Goal: Information Seeking & Learning: Learn about a topic

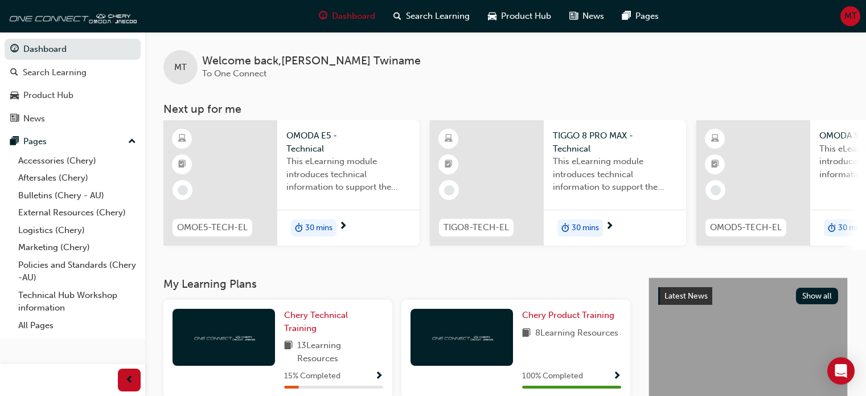
scroll to position [114, 0]
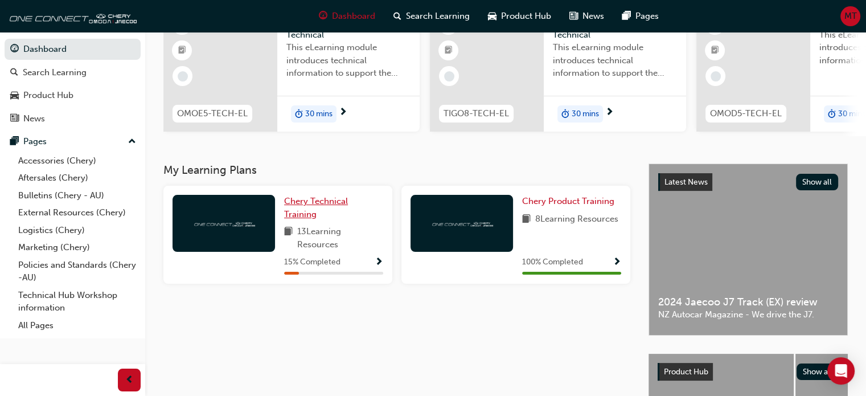
click at [321, 211] on link "Chery Technical Training" at bounding box center [333, 208] width 99 height 26
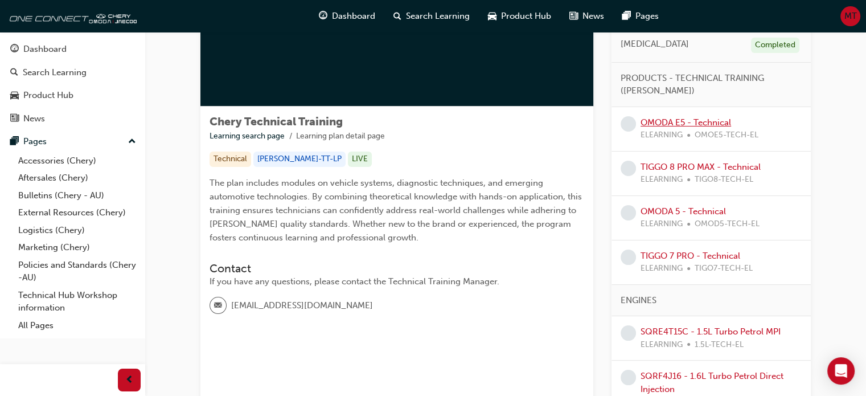
scroll to position [107, 0]
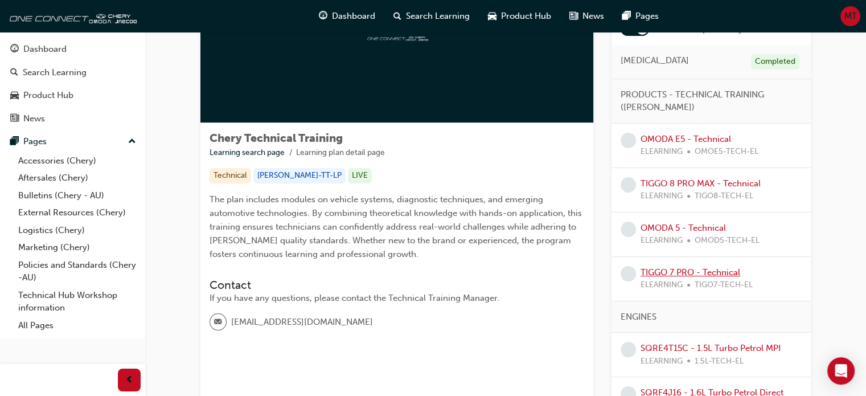
click at [720, 267] on link "TIGGO 7 PRO - Technical" at bounding box center [691, 272] width 100 height 10
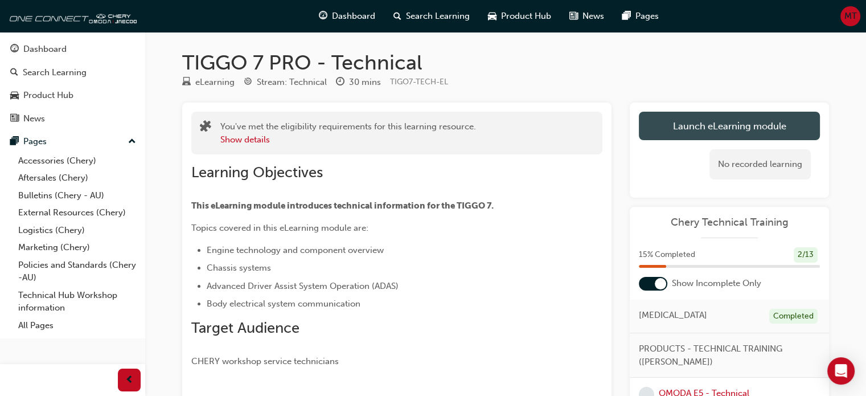
click at [742, 125] on link "Launch eLearning module" at bounding box center [729, 126] width 181 height 28
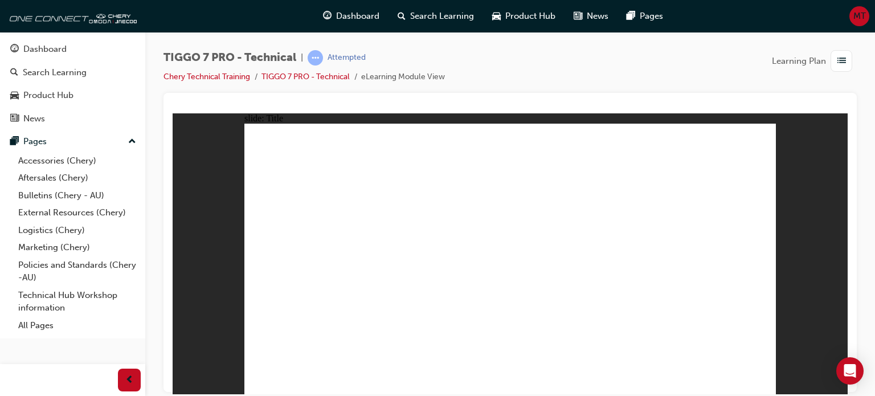
drag, startPoint x: 766, startPoint y: 384, endPoint x: 757, endPoint y: 385, distance: 9.1
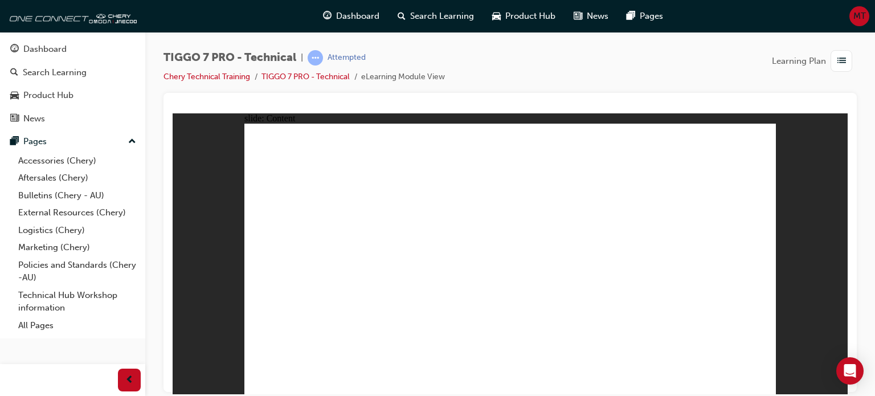
type input "5"
type input "9"
type input "5"
type input "9"
type input "5"
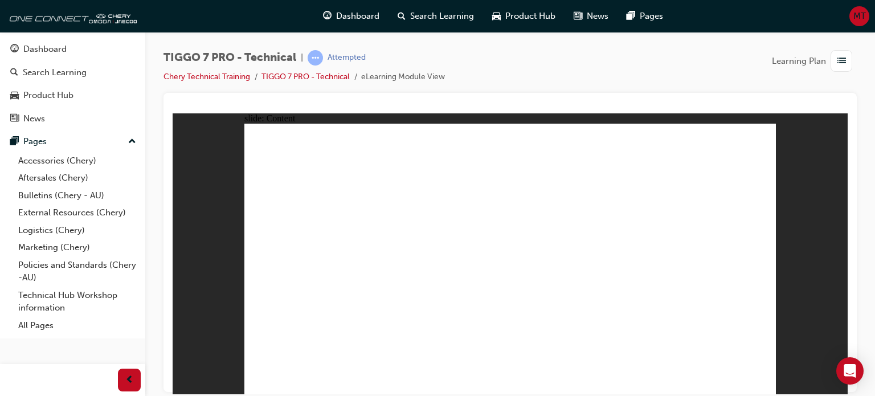
type input "10"
type input "5"
type input "10"
type input "5"
type input "10"
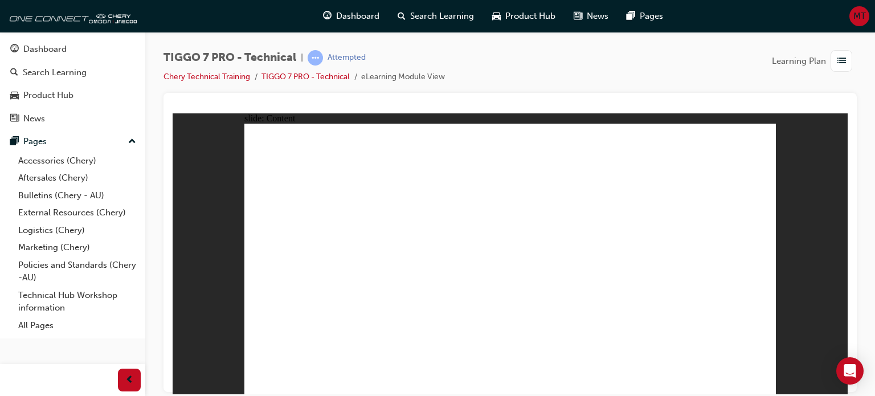
drag, startPoint x: 583, startPoint y: 308, endPoint x: 591, endPoint y: 269, distance: 40.1
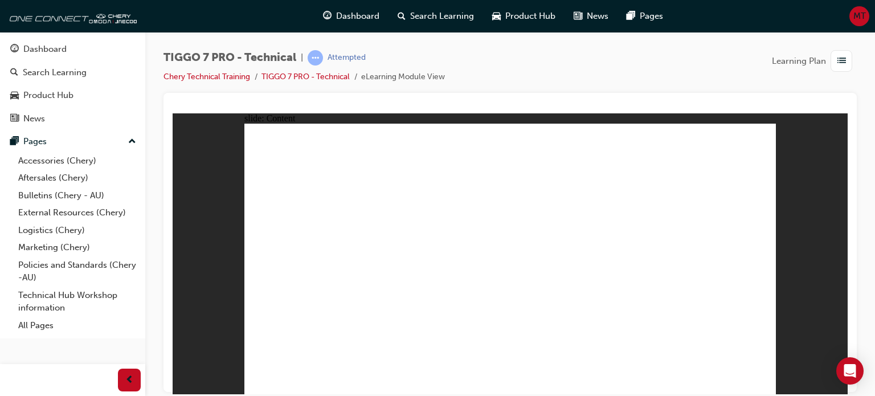
type input "45"
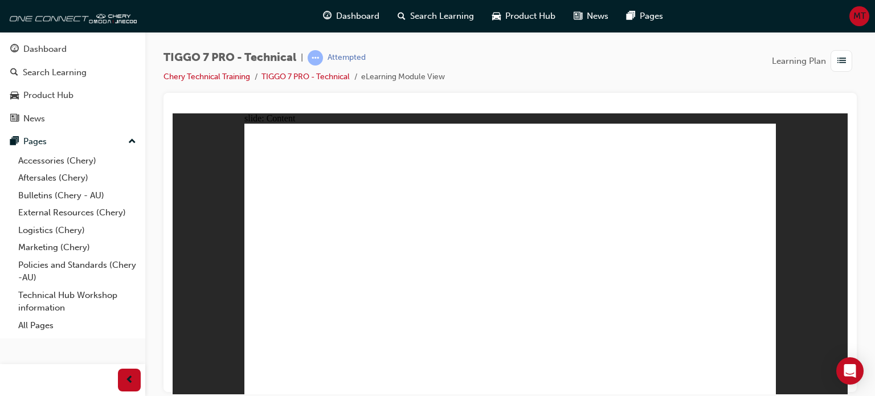
type input "1"
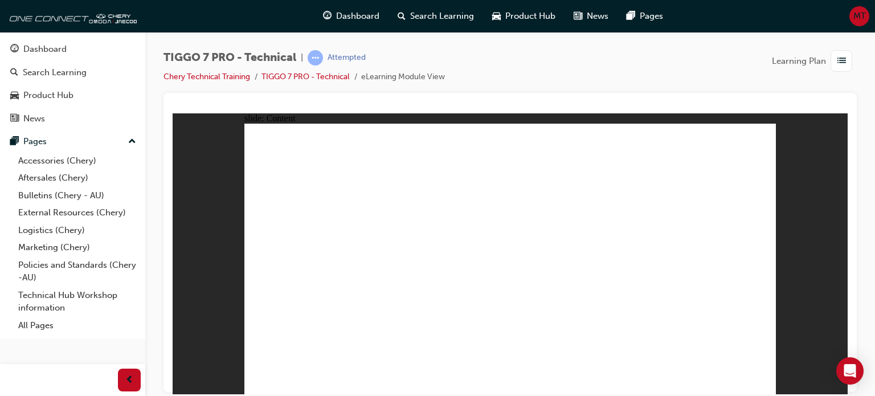
drag, startPoint x: 458, startPoint y: 333, endPoint x: 466, endPoint y: 331, distance: 8.8
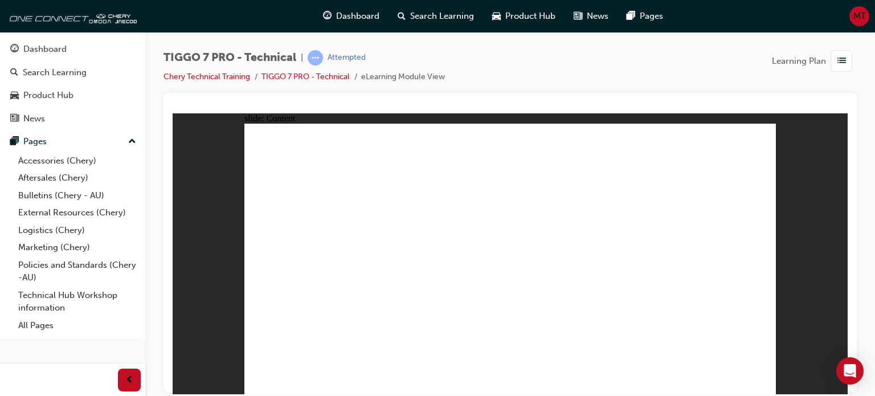
drag, startPoint x: 766, startPoint y: 383, endPoint x: 757, endPoint y: 384, distance: 9.2
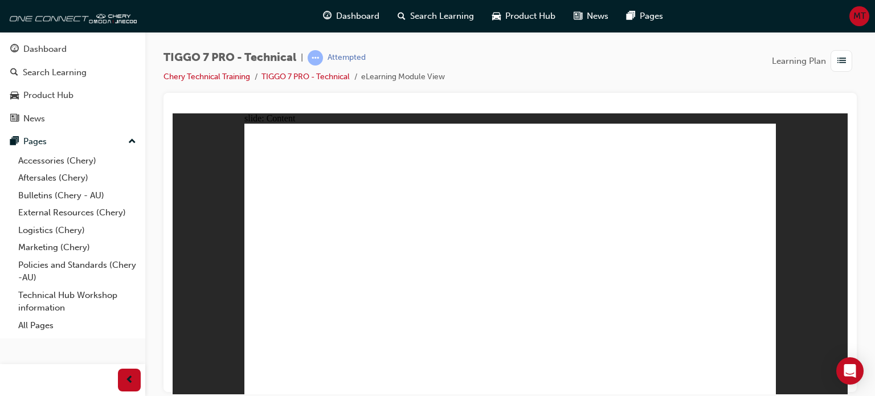
drag, startPoint x: 581, startPoint y: 265, endPoint x: 531, endPoint y: 283, distance: 53.3
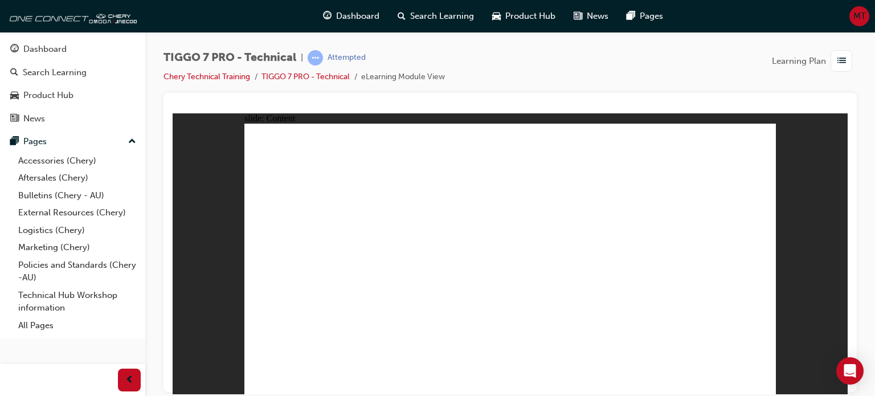
drag, startPoint x: 526, startPoint y: 282, endPoint x: 524, endPoint y: 253, distance: 28.5
drag, startPoint x: 524, startPoint y: 253, endPoint x: 578, endPoint y: 262, distance: 54.3
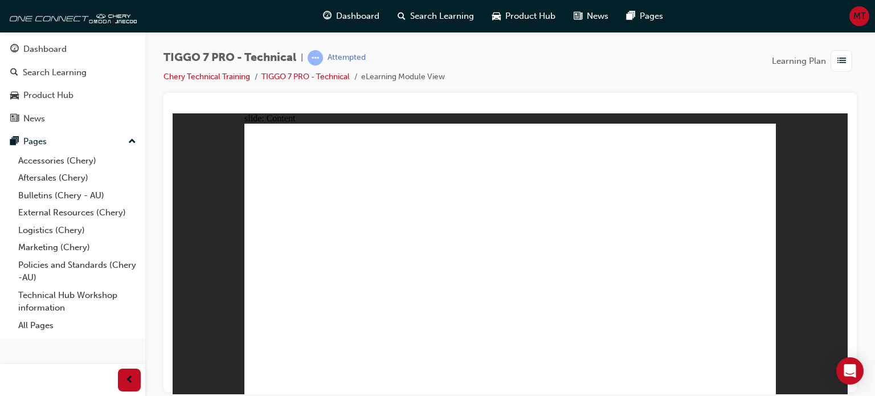
drag, startPoint x: 575, startPoint y: 301, endPoint x: 637, endPoint y: 313, distance: 62.5
drag, startPoint x: 638, startPoint y: 313, endPoint x: 666, endPoint y: 293, distance: 34.0
drag, startPoint x: 666, startPoint y: 293, endPoint x: 685, endPoint y: 155, distance: 139.1
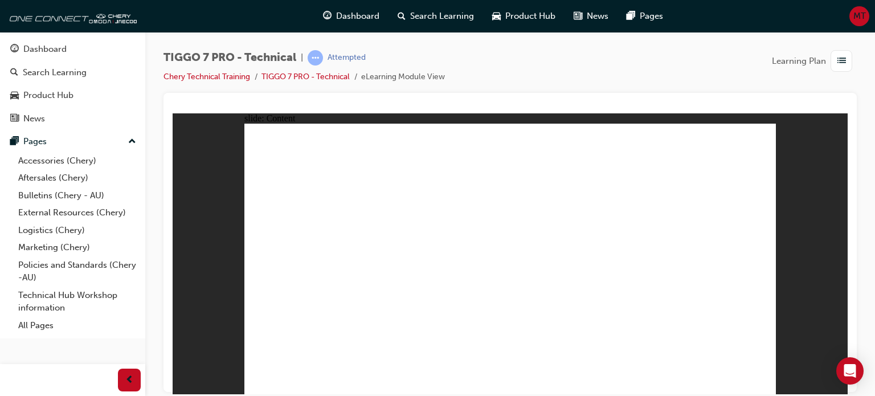
drag, startPoint x: 683, startPoint y: 155, endPoint x: 601, endPoint y: 171, distance: 83.5
drag, startPoint x: 571, startPoint y: 171, endPoint x: 477, endPoint y: 176, distance: 94.1
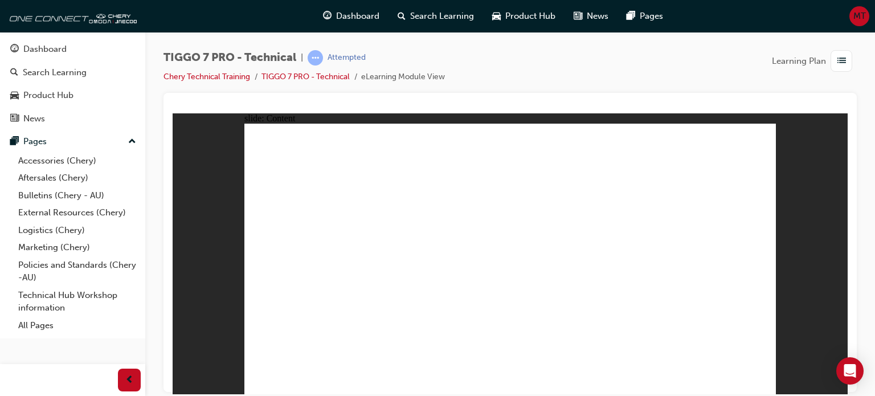
drag, startPoint x: 372, startPoint y: 192, endPoint x: 359, endPoint y: 191, distance: 13.2
drag, startPoint x: 342, startPoint y: 193, endPoint x: 367, endPoint y: 223, distance: 38.4
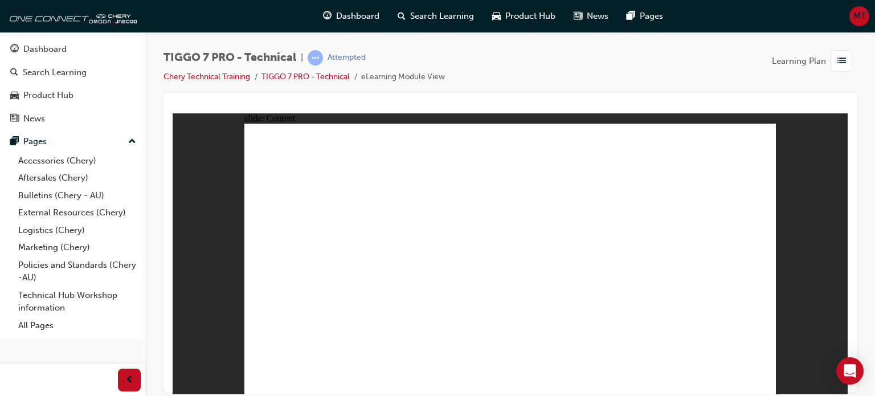
type input "620"
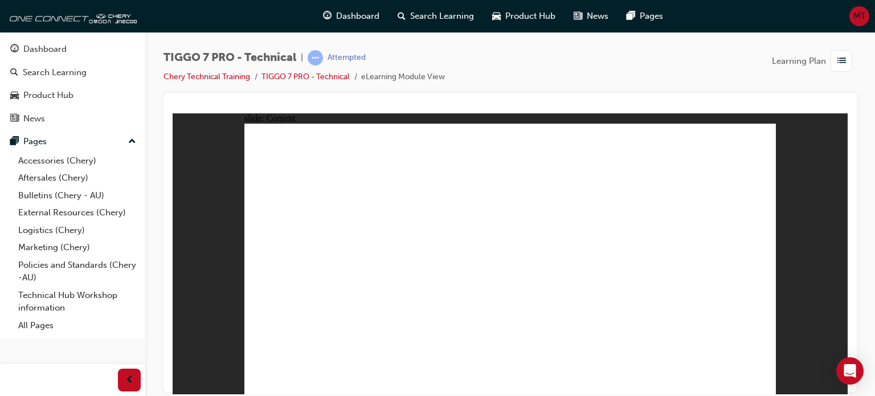
drag, startPoint x: 367, startPoint y: 266, endPoint x: 481, endPoint y: 226, distance: 120.6
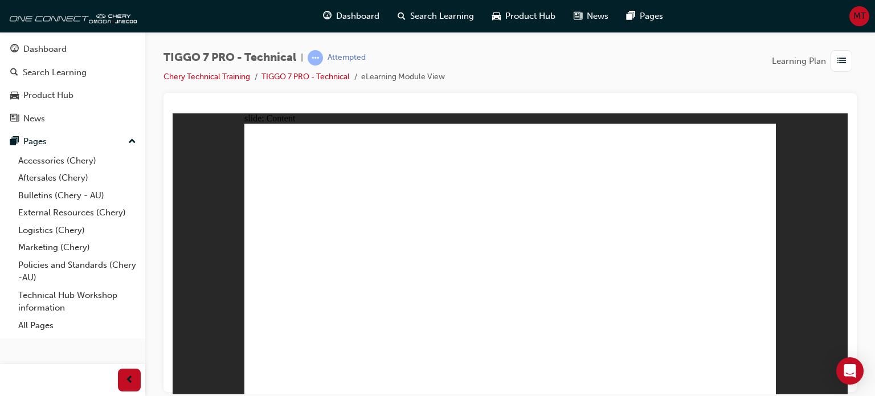
drag, startPoint x: 420, startPoint y: 161, endPoint x: 558, endPoint y: 219, distance: 150.0
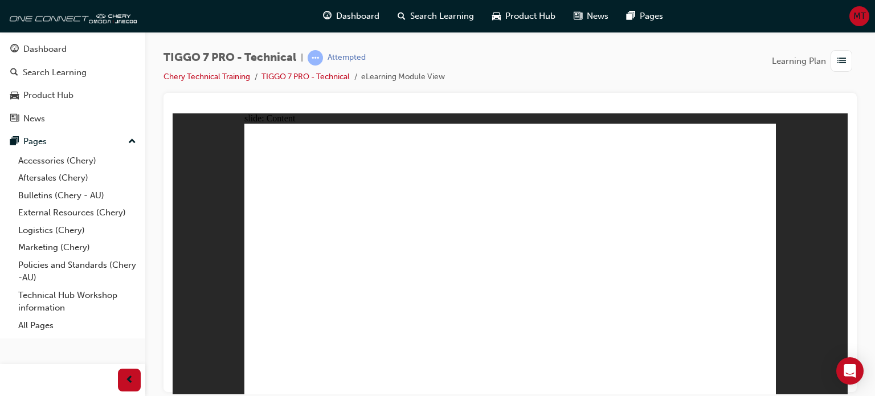
drag, startPoint x: 558, startPoint y: 219, endPoint x: 605, endPoint y: 252, distance: 57.3
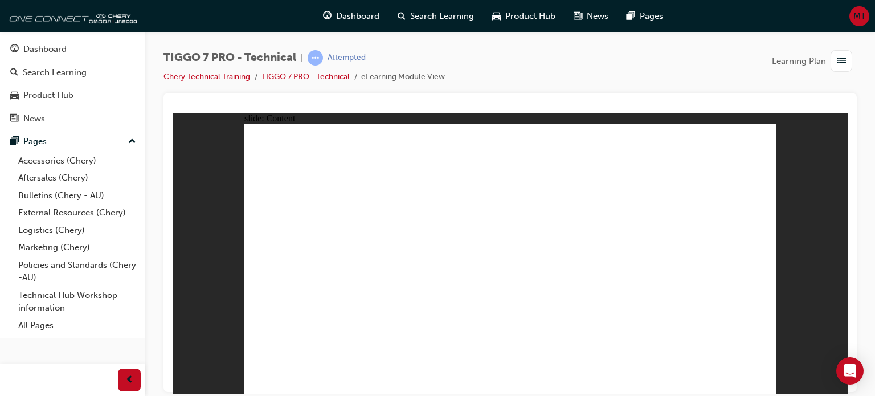
type input "6"
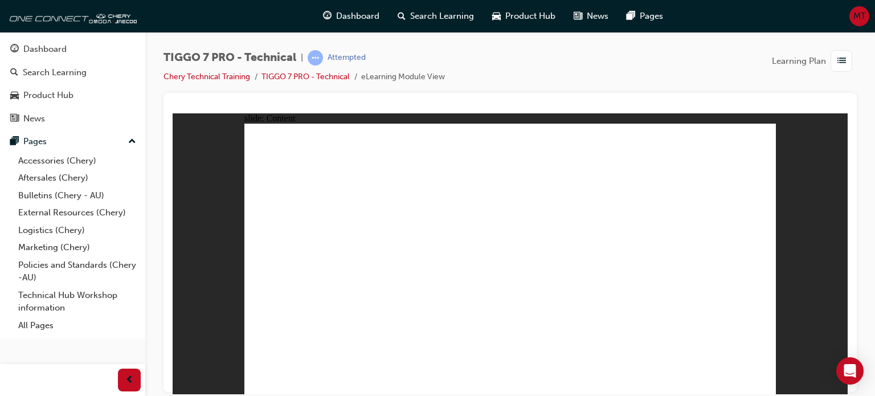
drag, startPoint x: 684, startPoint y: 149, endPoint x: 647, endPoint y: 153, distance: 37.2
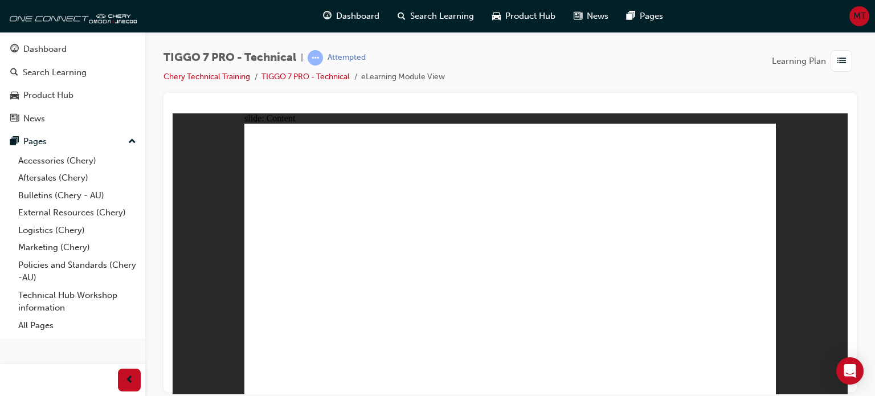
drag, startPoint x: 691, startPoint y: 147, endPoint x: 688, endPoint y: 177, distance: 30.3
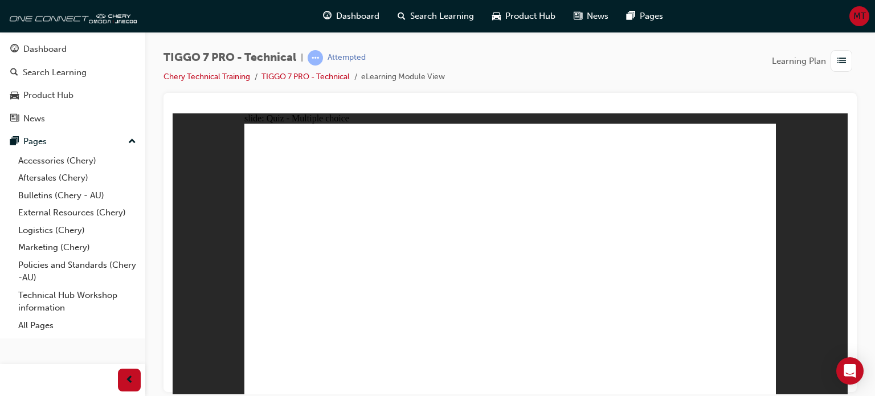
radio input "true"
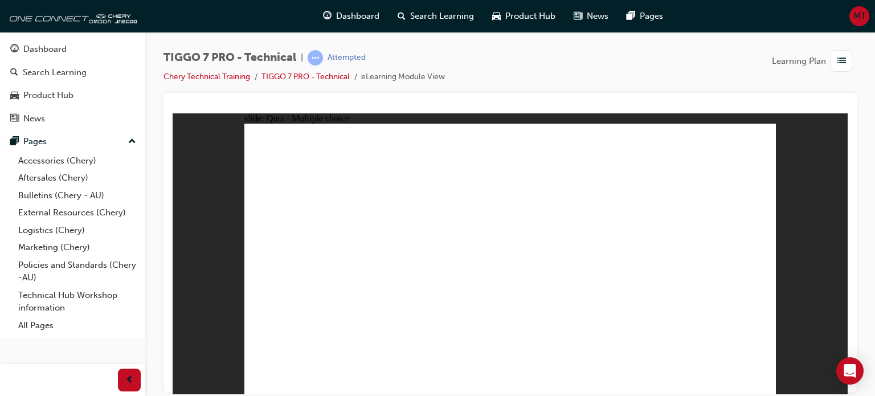
checkbox input "true"
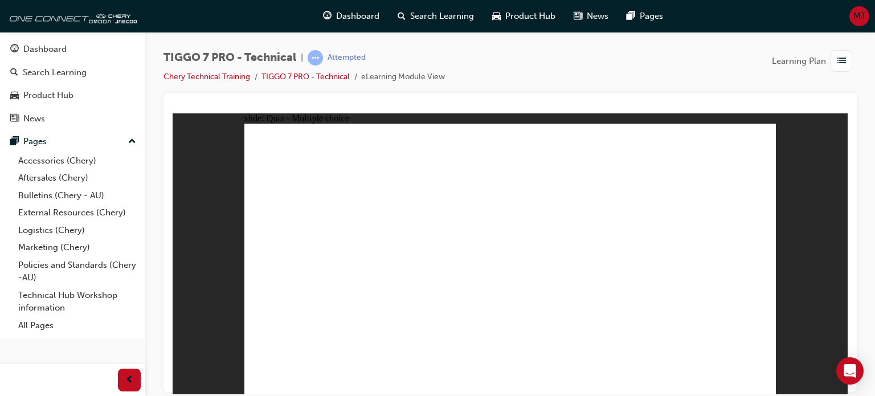
checkbox input "true"
checkbox input "false"
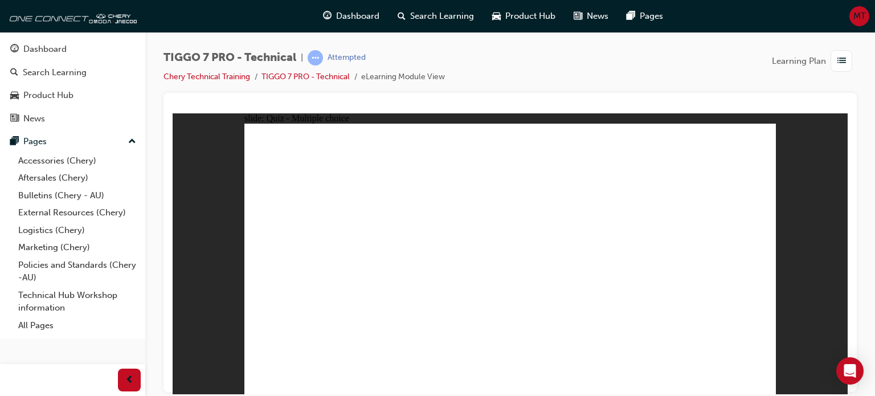
checkbox input "true"
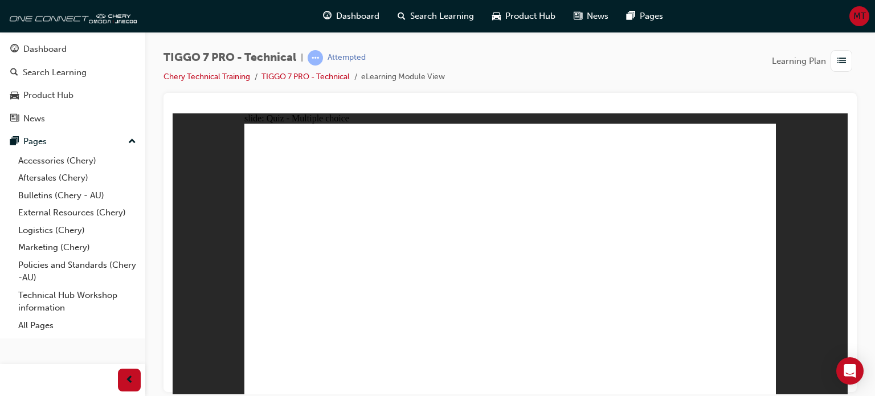
drag, startPoint x: 308, startPoint y: 260, endPoint x: 542, endPoint y: 162, distance: 253.9
drag, startPoint x: 314, startPoint y: 289, endPoint x: 689, endPoint y: 153, distance: 399.1
drag, startPoint x: 294, startPoint y: 321, endPoint x: 688, endPoint y: 292, distance: 394.5
drag, startPoint x: 399, startPoint y: 321, endPoint x: 736, endPoint y: 231, distance: 348.3
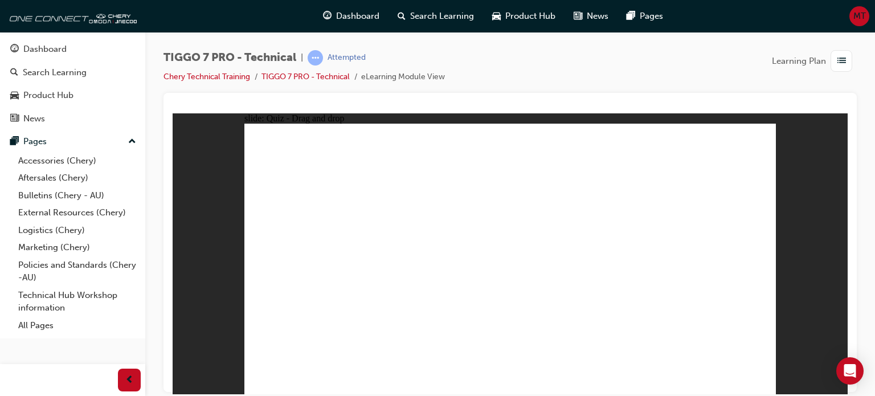
drag, startPoint x: 412, startPoint y: 258, endPoint x: 630, endPoint y: 323, distance: 227.0
drag, startPoint x: 392, startPoint y: 289, endPoint x: 533, endPoint y: 302, distance: 141.2
drag, startPoint x: 372, startPoint y: 323, endPoint x: 569, endPoint y: 224, distance: 221.3
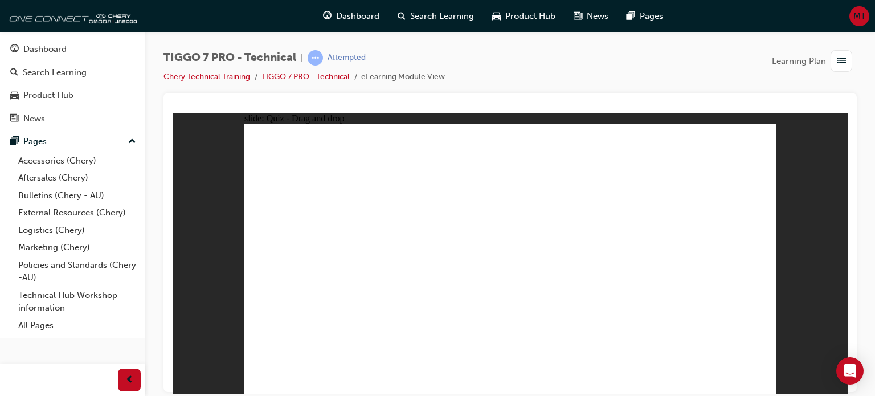
drag, startPoint x: 419, startPoint y: 231, endPoint x: 539, endPoint y: 224, distance: 119.8
drag, startPoint x: 360, startPoint y: 258, endPoint x: 555, endPoint y: 242, distance: 194.9
drag, startPoint x: 412, startPoint y: 323, endPoint x: 563, endPoint y: 249, distance: 168.3
drag, startPoint x: 289, startPoint y: 255, endPoint x: 535, endPoint y: 242, distance: 245.7
drag, startPoint x: 304, startPoint y: 324, endPoint x: 556, endPoint y: 260, distance: 259.6
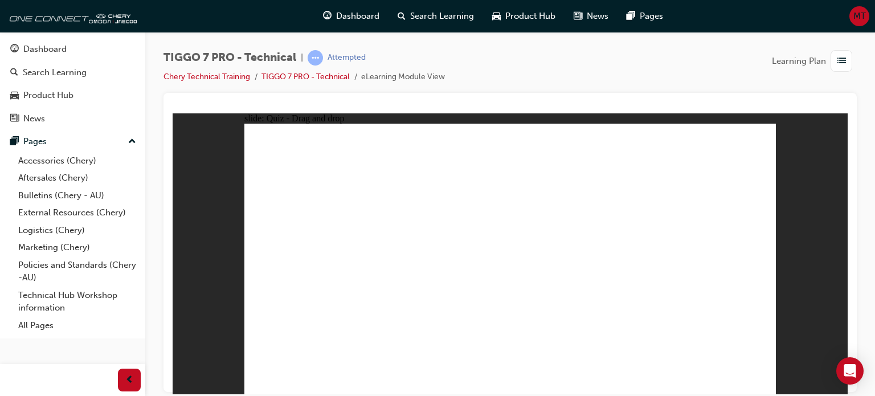
drag, startPoint x: 408, startPoint y: 251, endPoint x: 588, endPoint y: 242, distance: 180.1
drag, startPoint x: 392, startPoint y: 233, endPoint x: 561, endPoint y: 235, distance: 169.1
drag, startPoint x: 303, startPoint y: 303, endPoint x: 598, endPoint y: 253, distance: 298.7
drag, startPoint x: 362, startPoint y: 306, endPoint x: 658, endPoint y: 256, distance: 299.8
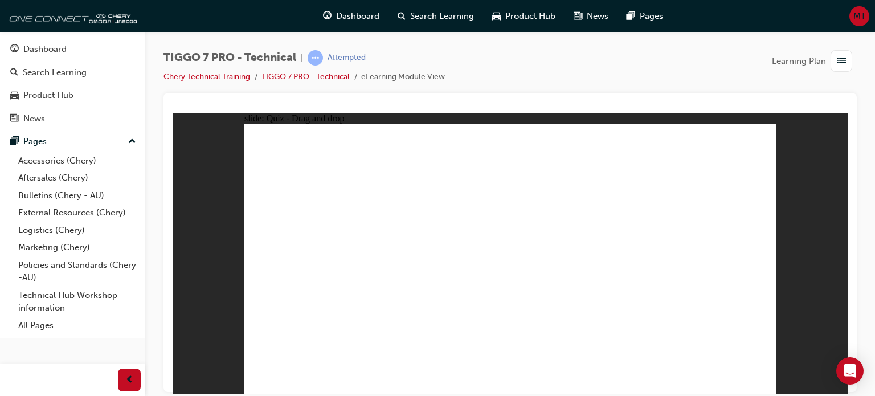
drag, startPoint x: 417, startPoint y: 302, endPoint x: 613, endPoint y: 257, distance: 200.8
checkbox input "true"
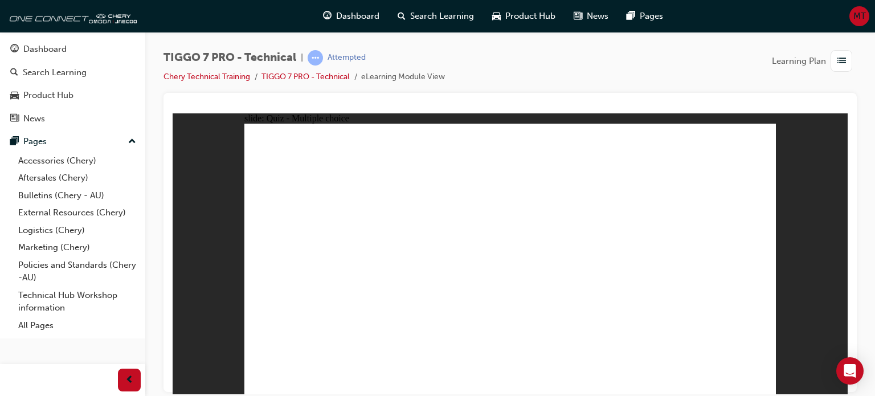
checkbox input "true"
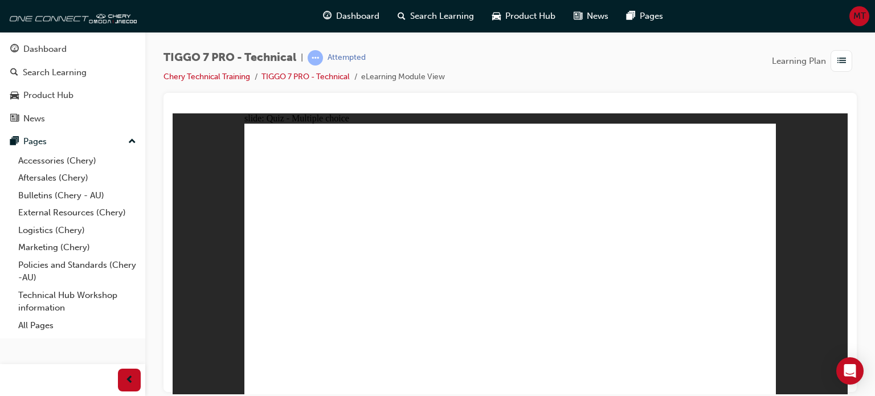
radio input "false"
radio input "true"
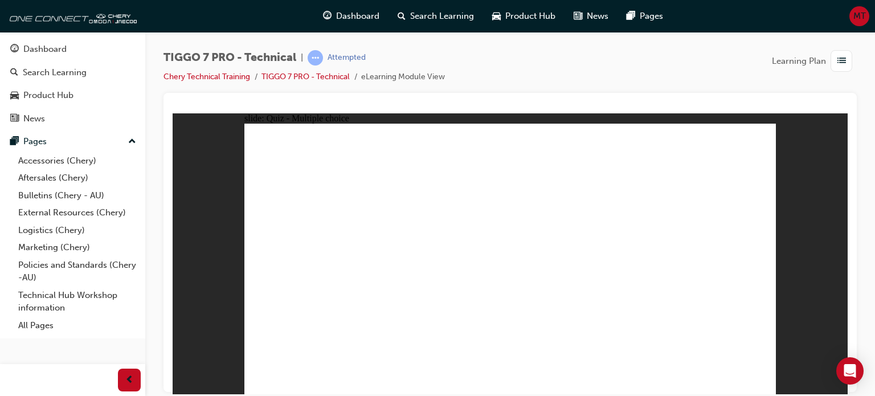
radio input "true"
drag, startPoint x: 534, startPoint y: 160, endPoint x: 414, endPoint y: 226, distance: 137.1
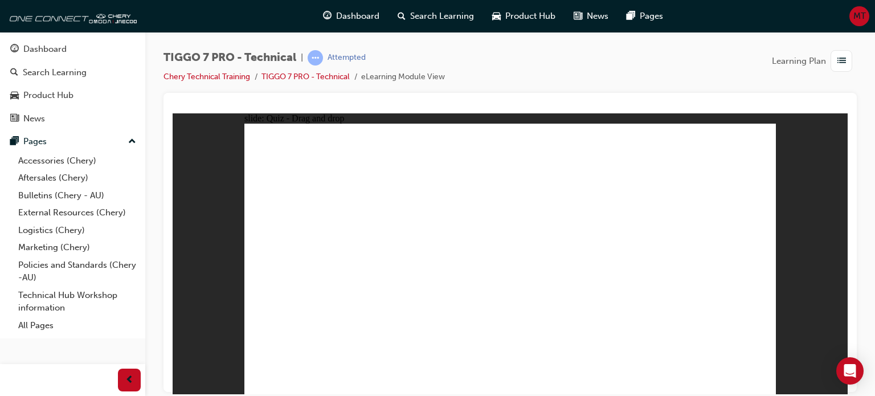
drag, startPoint x: 520, startPoint y: 181, endPoint x: 368, endPoint y: 251, distance: 167.4
drag, startPoint x: 654, startPoint y: 158, endPoint x: 566, endPoint y: 284, distance: 153.7
drag, startPoint x: 668, startPoint y: 173, endPoint x: 593, endPoint y: 266, distance: 119.9
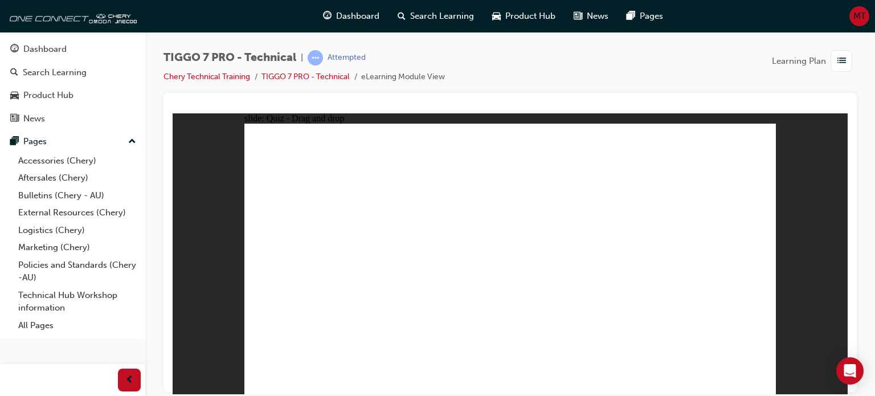
radio input "true"
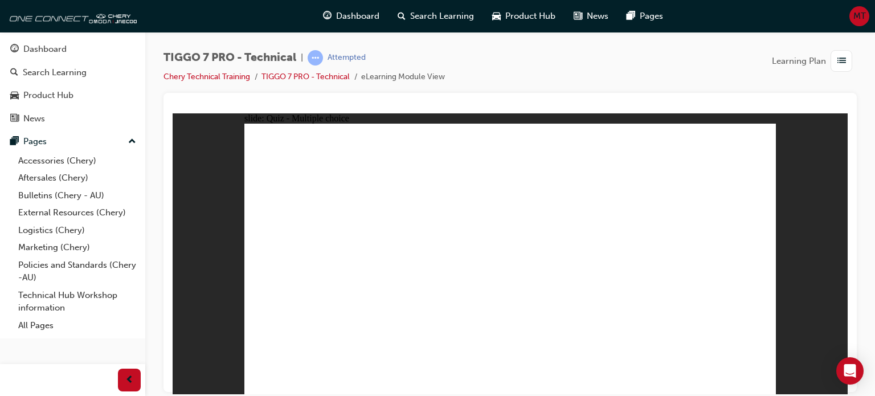
radio input "true"
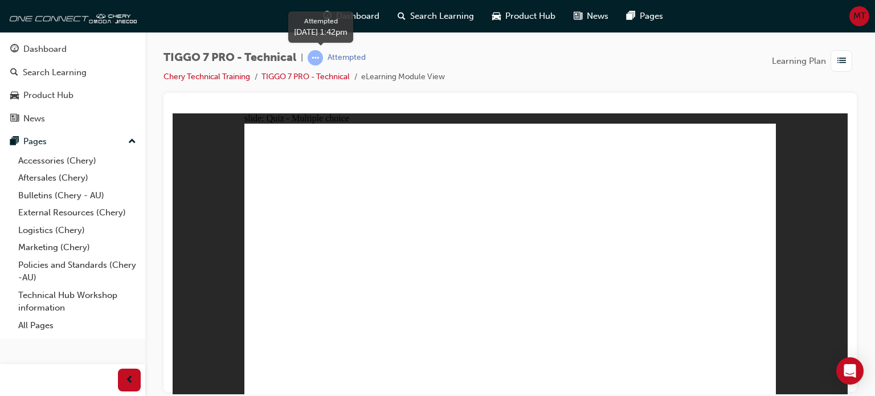
click at [319, 63] on span "learningRecordVerb_ATTEMPT-icon" at bounding box center [314, 57] width 15 height 15
click at [360, 16] on span "Dashboard" at bounding box center [357, 16] width 43 height 13
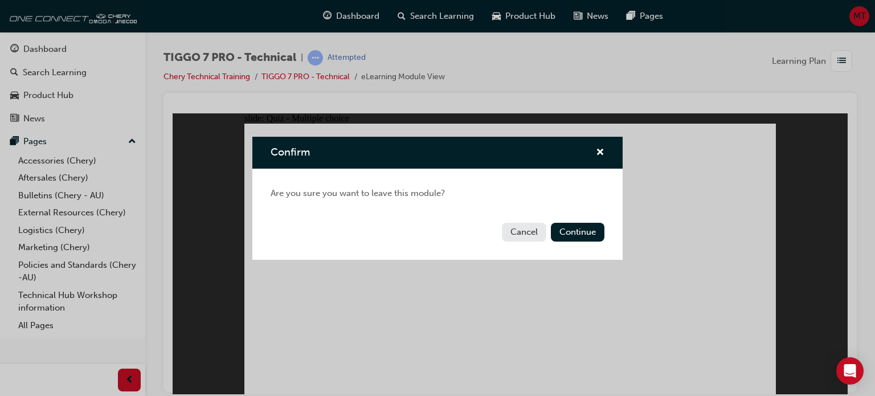
click at [520, 233] on button "Cancel" at bounding box center [524, 232] width 44 height 19
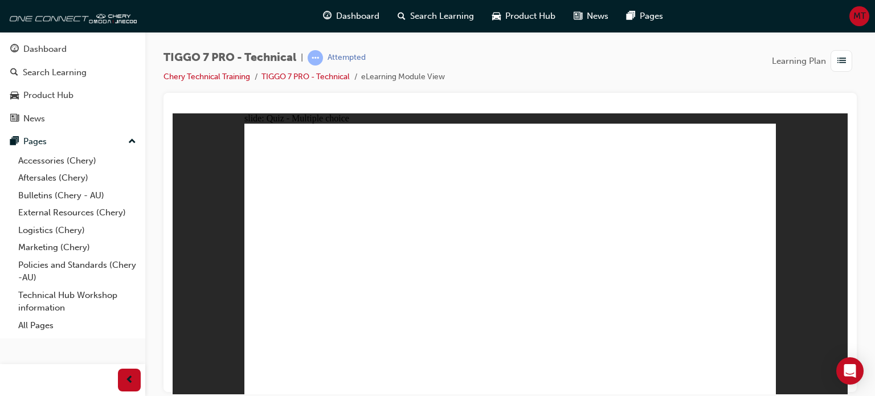
click at [346, 17] on span "Dashboard" at bounding box center [357, 16] width 43 height 13
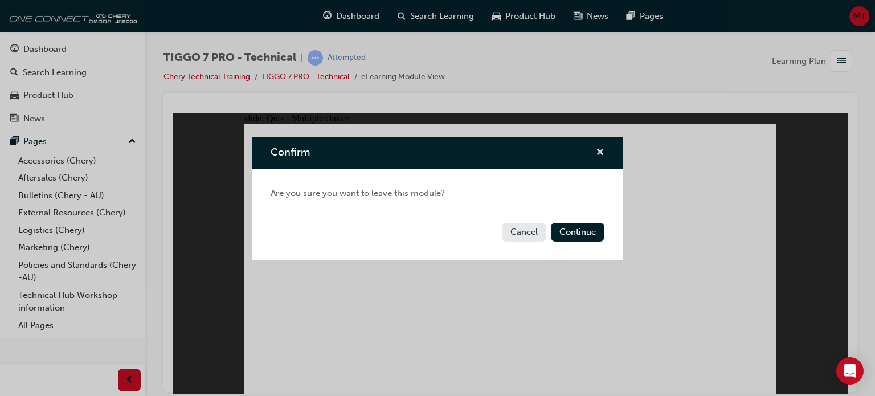
drag, startPoint x: 603, startPoint y: 150, endPoint x: 385, endPoint y: 202, distance: 223.6
click at [603, 150] on span "cross-icon" at bounding box center [600, 153] width 9 height 10
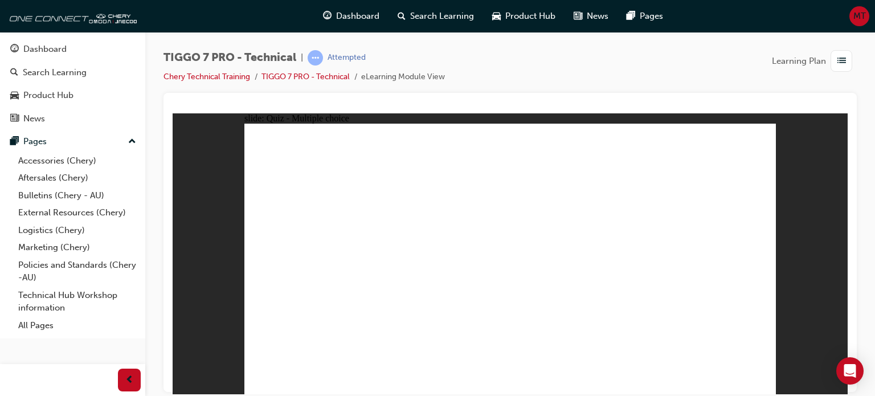
radio input "true"
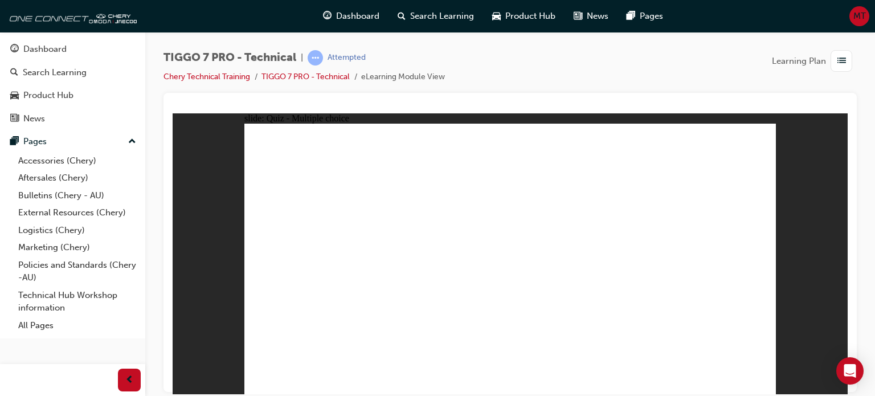
checkbox input "true"
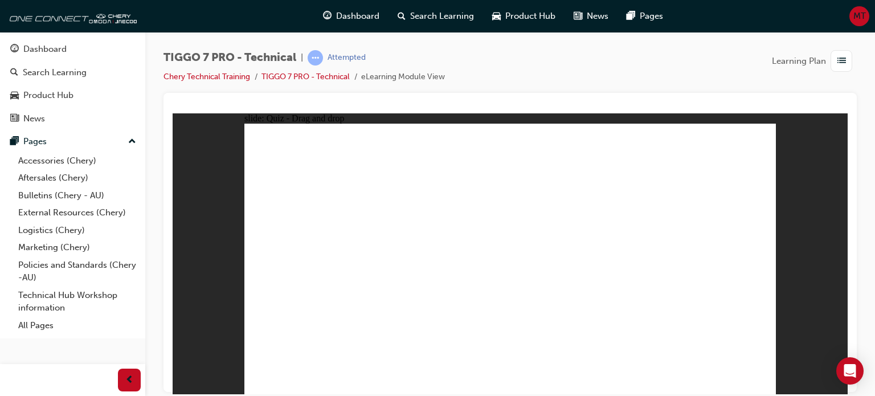
drag, startPoint x: 392, startPoint y: 288, endPoint x: 529, endPoint y: 308, distance: 138.1
drag, startPoint x: 403, startPoint y: 256, endPoint x: 418, endPoint y: 351, distance: 96.8
drag, startPoint x: 420, startPoint y: 305, endPoint x: 706, endPoint y: 214, distance: 300.4
drag, startPoint x: 294, startPoint y: 325, endPoint x: 681, endPoint y: 295, distance: 387.7
drag, startPoint x: 358, startPoint y: 295, endPoint x: 678, endPoint y: 163, distance: 345.4
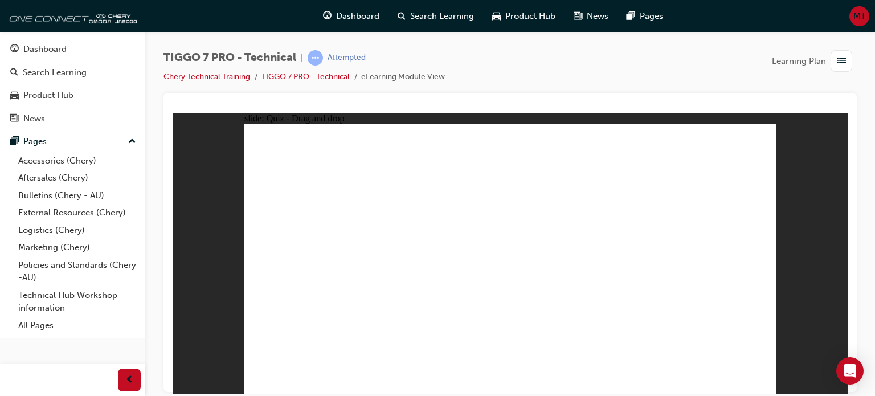
drag, startPoint x: 306, startPoint y: 264, endPoint x: 535, endPoint y: 160, distance: 250.7
drag, startPoint x: 399, startPoint y: 314, endPoint x: 558, endPoint y: 225, distance: 182.8
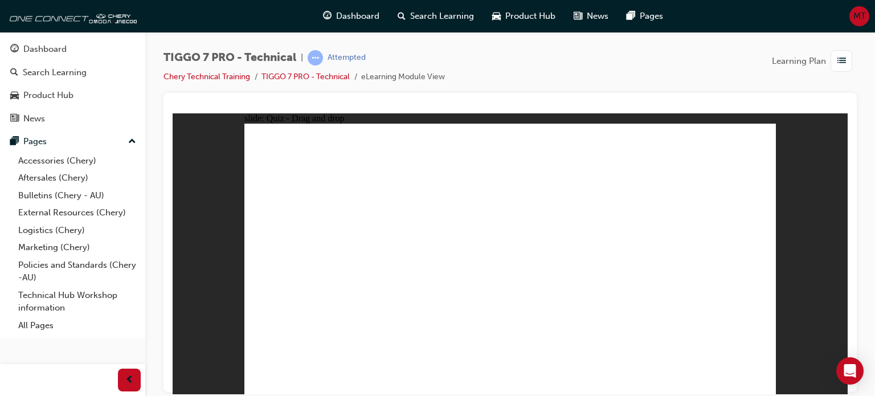
drag, startPoint x: 428, startPoint y: 225, endPoint x: 556, endPoint y: 232, distance: 128.3
drag, startPoint x: 370, startPoint y: 256, endPoint x: 558, endPoint y: 239, distance: 188.6
drag, startPoint x: 414, startPoint y: 329, endPoint x: 588, endPoint y: 250, distance: 190.6
drag, startPoint x: 310, startPoint y: 257, endPoint x: 555, endPoint y: 228, distance: 246.5
drag, startPoint x: 312, startPoint y: 327, endPoint x: 591, endPoint y: 267, distance: 285.3
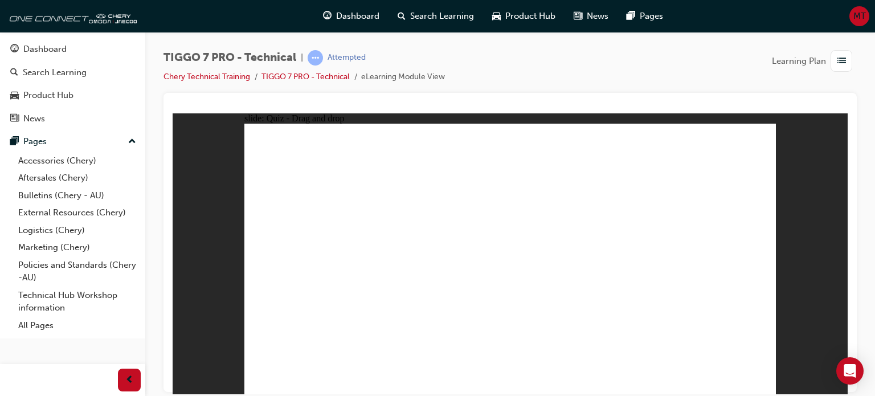
drag, startPoint x: 414, startPoint y: 255, endPoint x: 581, endPoint y: 229, distance: 168.8
drag, startPoint x: 363, startPoint y: 235, endPoint x: 578, endPoint y: 261, distance: 216.8
drag, startPoint x: 333, startPoint y: 302, endPoint x: 608, endPoint y: 258, distance: 278.9
drag, startPoint x: 367, startPoint y: 297, endPoint x: 597, endPoint y: 249, distance: 234.9
drag, startPoint x: 421, startPoint y: 304, endPoint x: 621, endPoint y: 262, distance: 204.2
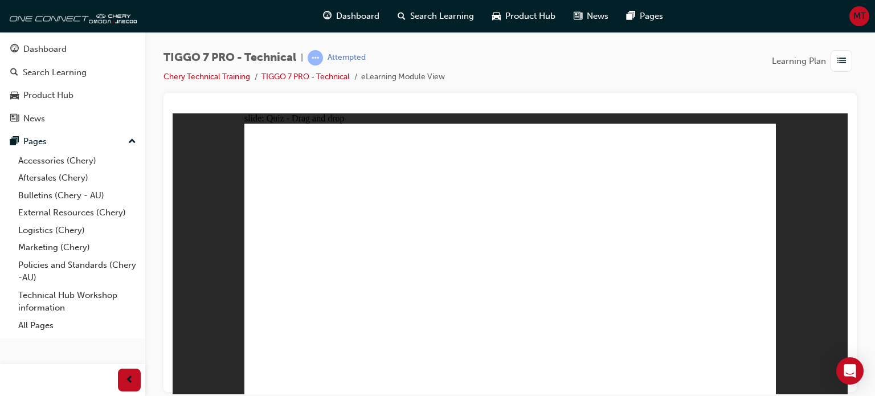
checkbox input "true"
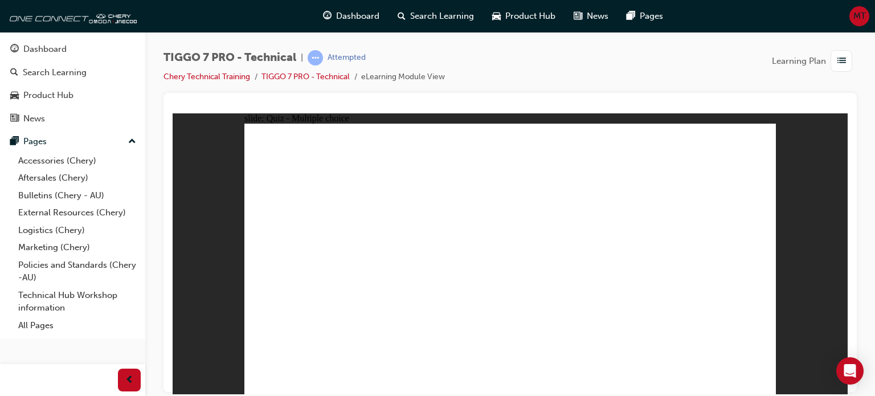
checkbox input "true"
radio input "true"
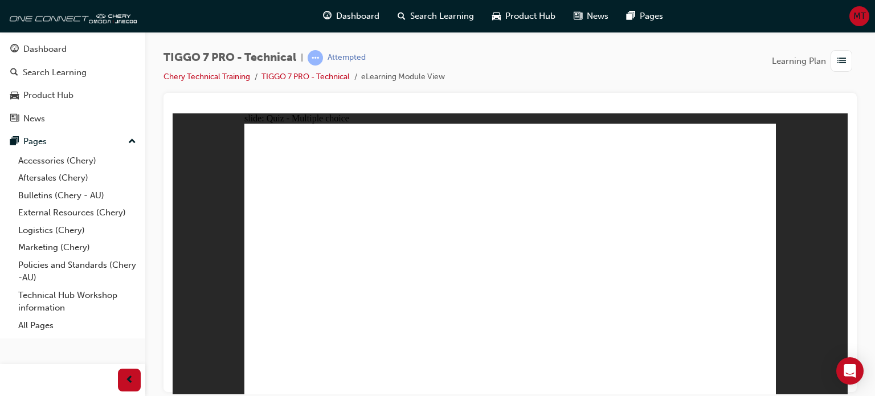
radio input "true"
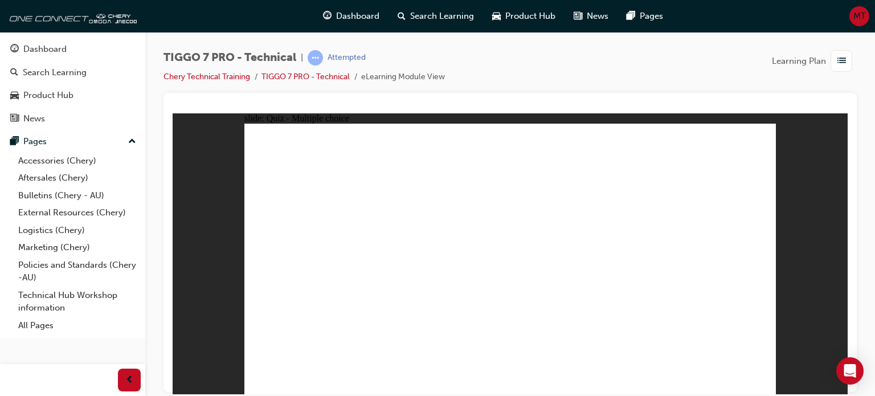
drag, startPoint x: 531, startPoint y: 190, endPoint x: 409, endPoint y: 257, distance: 139.9
drag, startPoint x: 655, startPoint y: 179, endPoint x: 595, endPoint y: 281, distance: 118.9
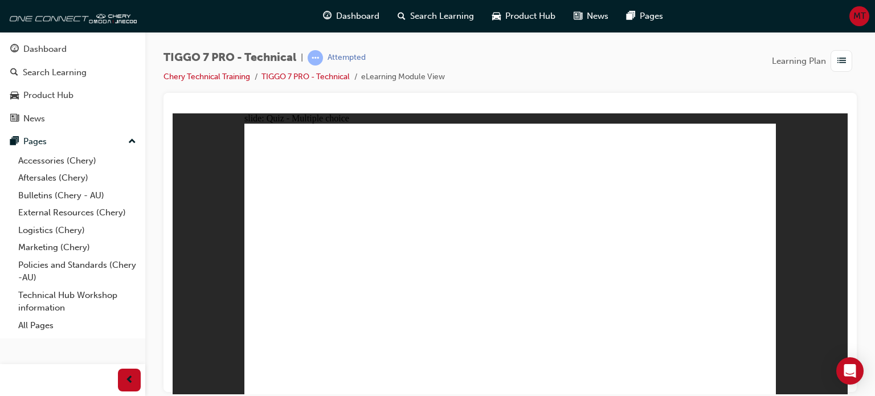
radio input "true"
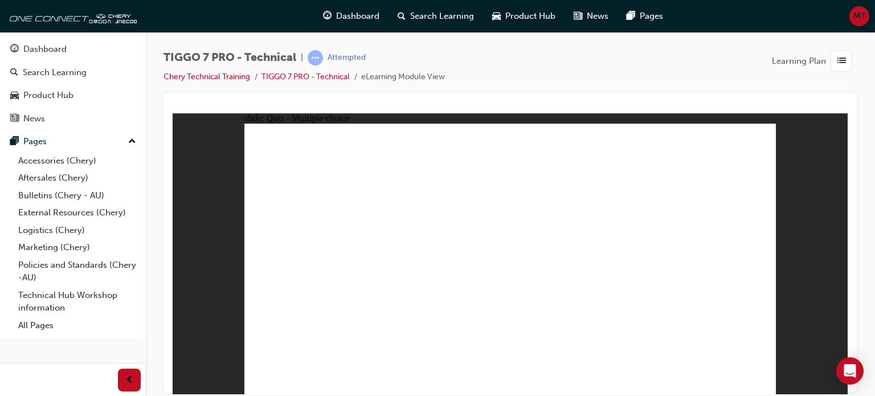
radio input "true"
drag, startPoint x: 432, startPoint y: 306, endPoint x: 438, endPoint y: 298, distance: 9.8
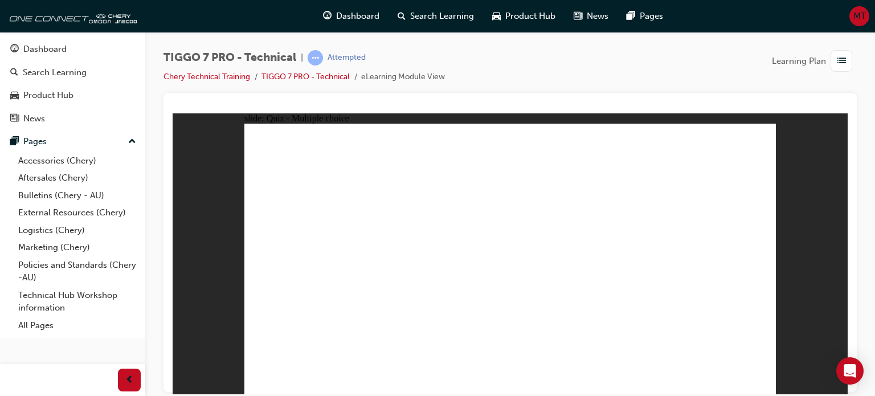
radio input "true"
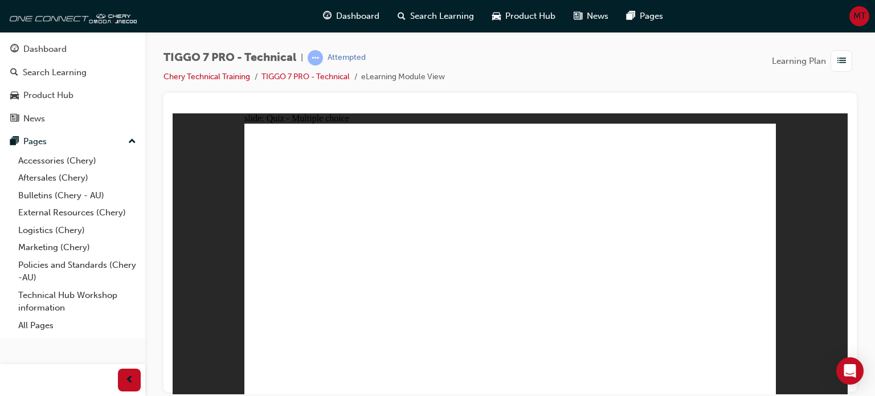
checkbox input "true"
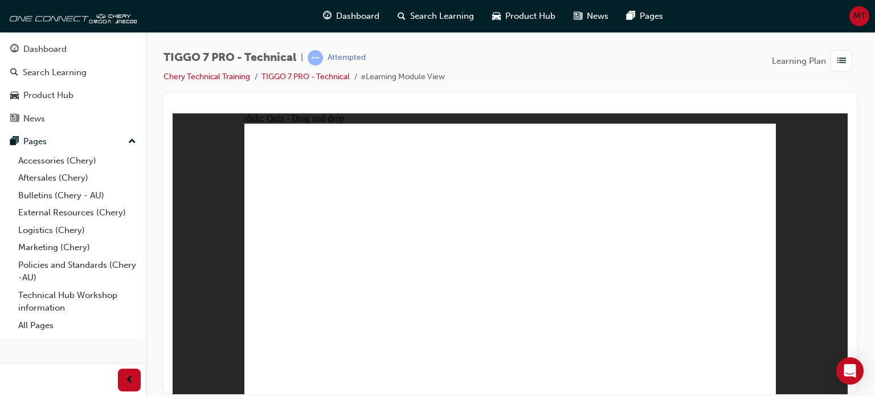
drag, startPoint x: 290, startPoint y: 257, endPoint x: 513, endPoint y: 156, distance: 245.1
drag, startPoint x: 408, startPoint y: 264, endPoint x: 625, endPoint y: 335, distance: 228.3
drag, startPoint x: 412, startPoint y: 292, endPoint x: 535, endPoint y: 311, distance: 124.4
drag, startPoint x: 402, startPoint y: 317, endPoint x: 731, endPoint y: 228, distance: 340.9
drag, startPoint x: 306, startPoint y: 289, endPoint x: 673, endPoint y: 167, distance: 386.9
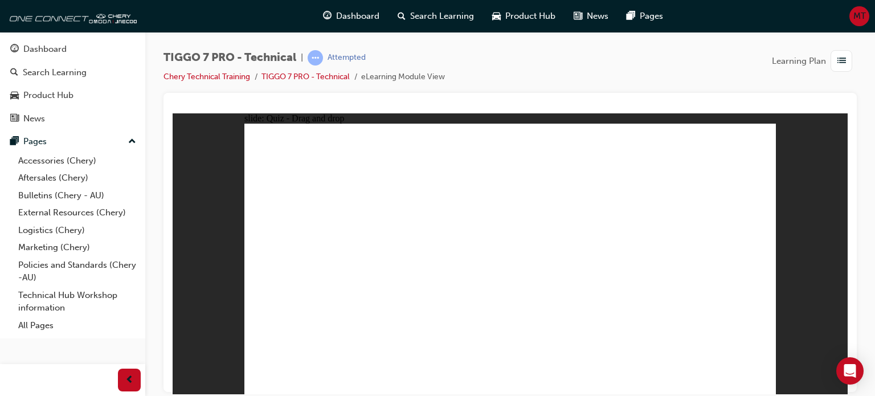
drag, startPoint x: 311, startPoint y: 319, endPoint x: 696, endPoint y: 307, distance: 384.5
drag, startPoint x: 359, startPoint y: 326, endPoint x: 585, endPoint y: 233, distance: 245.1
drag, startPoint x: 416, startPoint y: 233, endPoint x: 556, endPoint y: 221, distance: 140.0
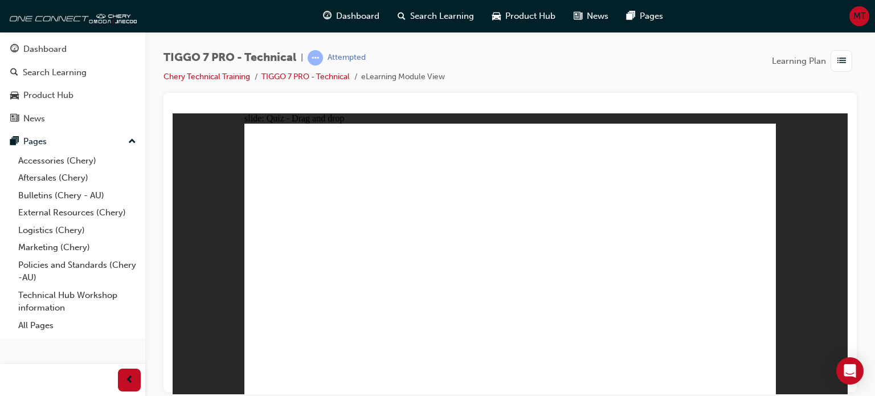
drag, startPoint x: 358, startPoint y: 258, endPoint x: 559, endPoint y: 227, distance: 203.3
drag, startPoint x: 408, startPoint y: 321, endPoint x: 586, endPoint y: 235, distance: 197.9
drag, startPoint x: 299, startPoint y: 252, endPoint x: 547, endPoint y: 244, distance: 247.2
drag, startPoint x: 468, startPoint y: 297, endPoint x: 610, endPoint y: 256, distance: 148.3
drag, startPoint x: 415, startPoint y: 248, endPoint x: 573, endPoint y: 233, distance: 158.5
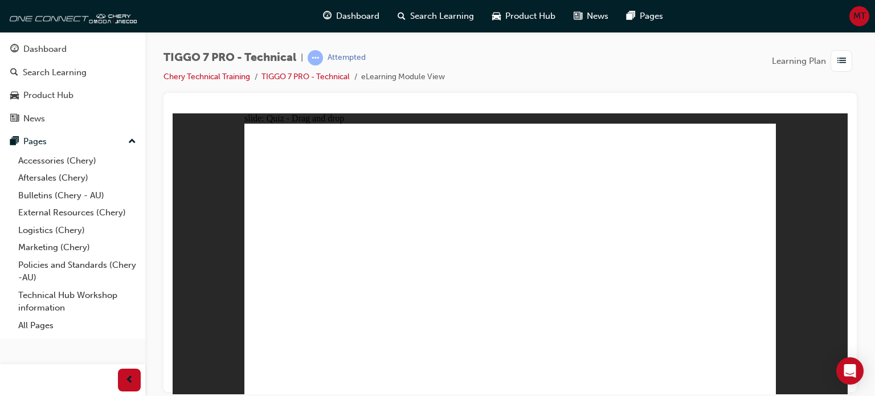
drag, startPoint x: 367, startPoint y: 221, endPoint x: 590, endPoint y: 242, distance: 224.1
drag, startPoint x: 364, startPoint y: 233, endPoint x: 569, endPoint y: 258, distance: 206.5
drag, startPoint x: 293, startPoint y: 301, endPoint x: 581, endPoint y: 260, distance: 290.4
drag, startPoint x: 373, startPoint y: 303, endPoint x: 593, endPoint y: 266, distance: 223.5
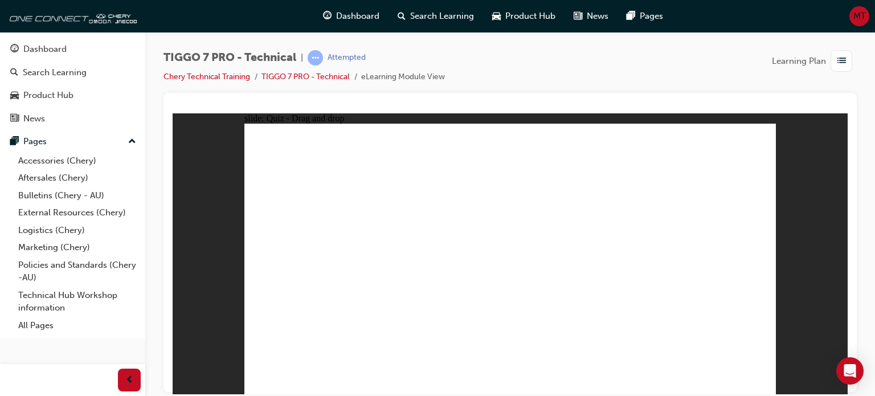
drag, startPoint x: 422, startPoint y: 302, endPoint x: 594, endPoint y: 253, distance: 179.3
checkbox input "true"
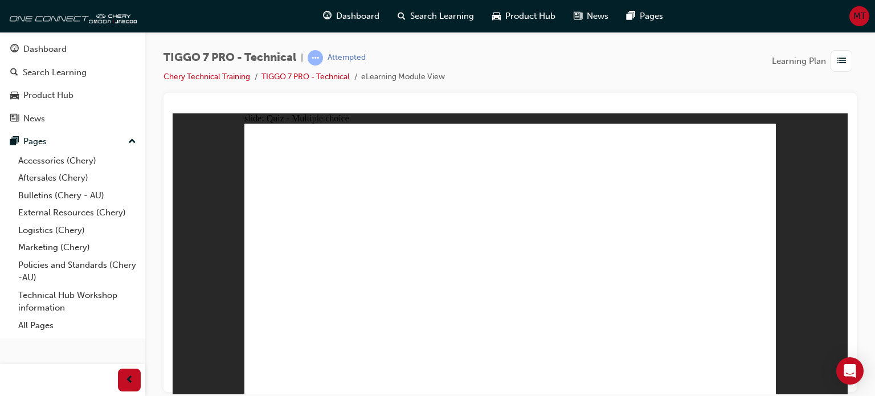
checkbox input "true"
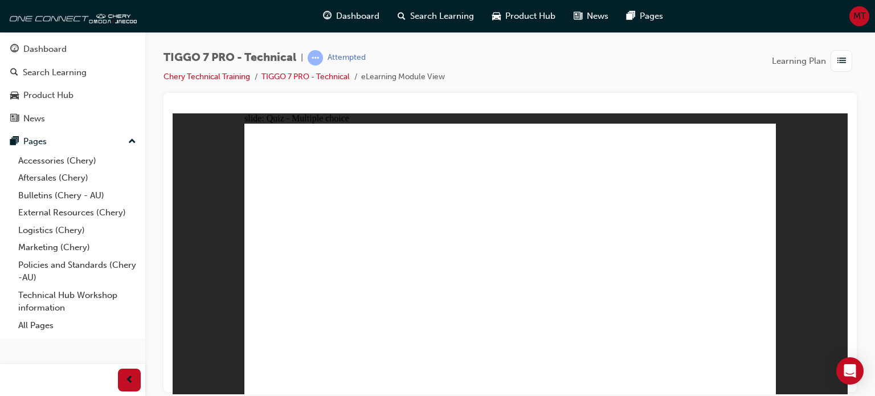
radio input "true"
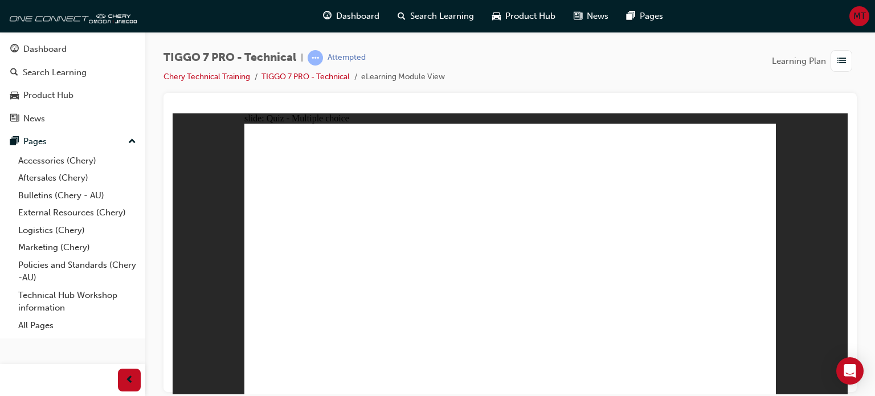
drag, startPoint x: 540, startPoint y: 183, endPoint x: 407, endPoint y: 255, distance: 151.5
drag, startPoint x: 635, startPoint y: 191, endPoint x: 614, endPoint y: 308, distance: 119.3
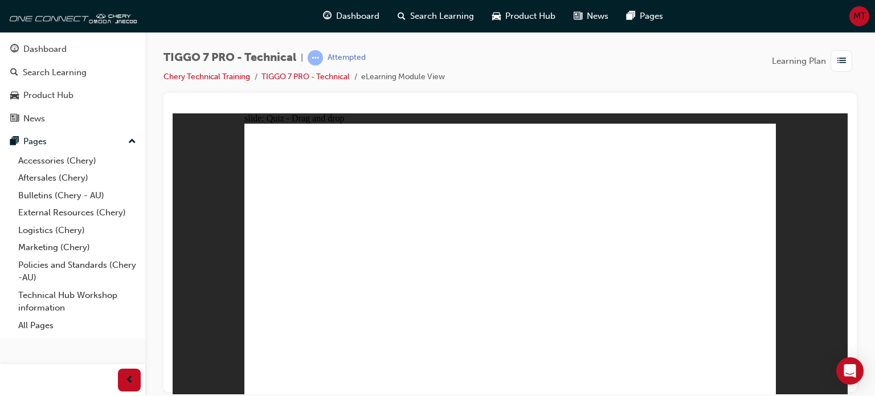
radio input "true"
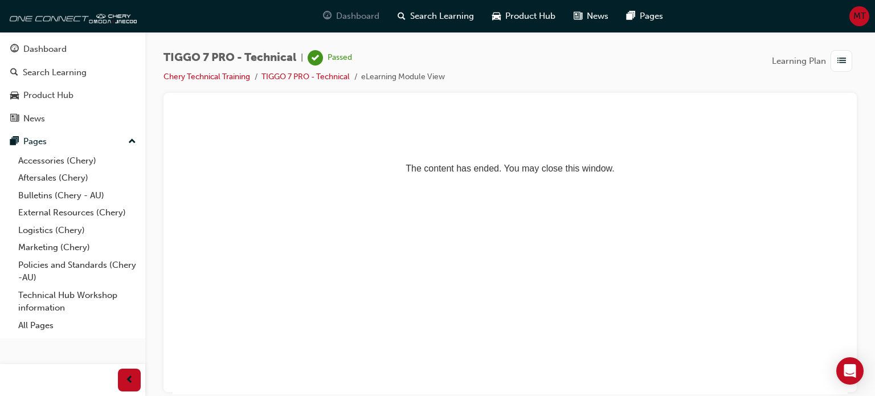
click at [362, 16] on span "Dashboard" at bounding box center [357, 16] width 43 height 13
